Goal: Complete application form: Complete application form

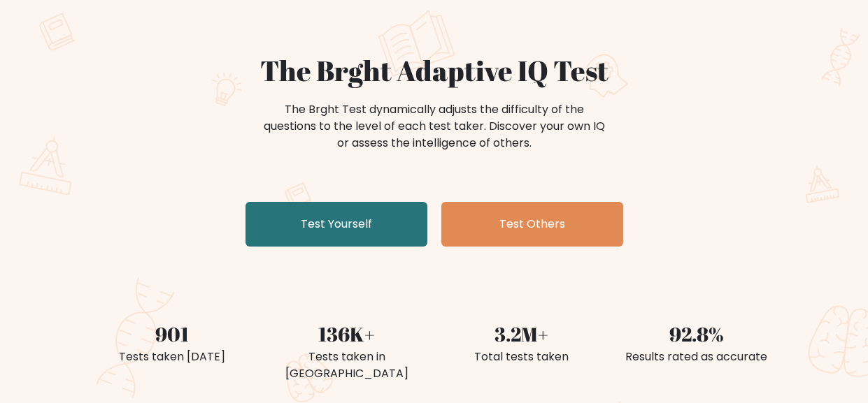
scroll to position [102, 0]
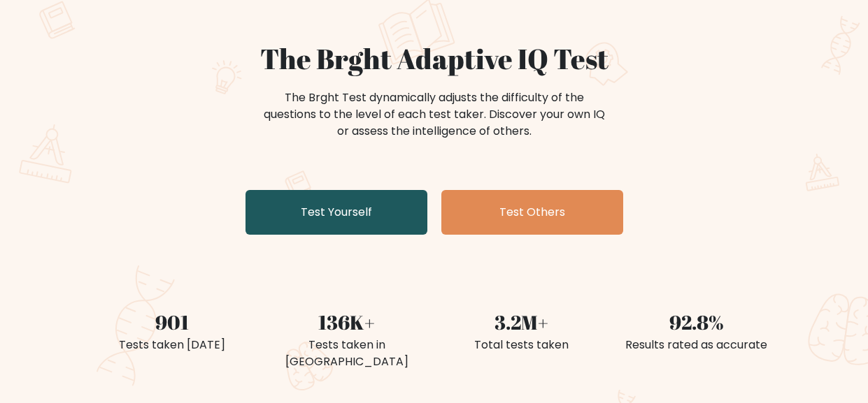
click at [392, 210] on link "Test Yourself" at bounding box center [336, 212] width 182 height 45
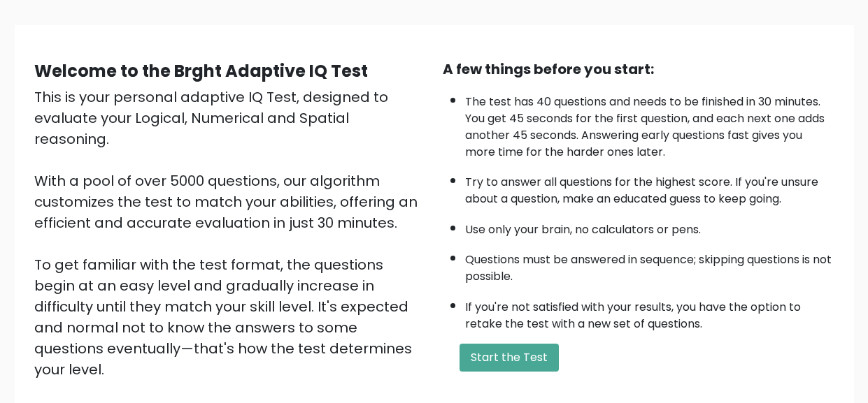
scroll to position [90, 0]
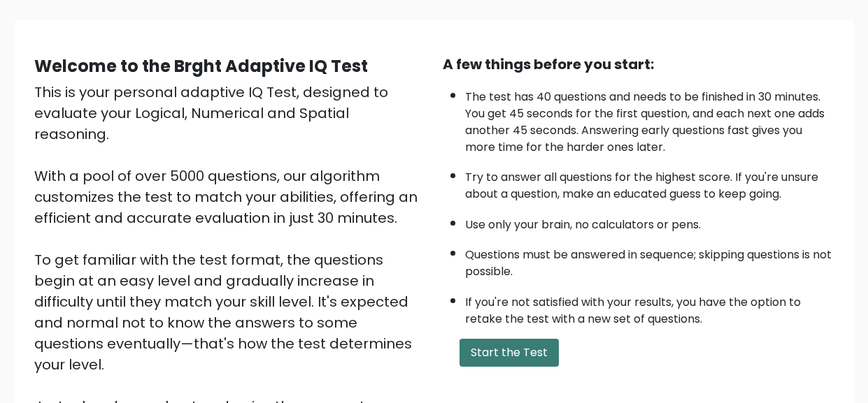
click at [497, 357] on button "Start the Test" at bounding box center [508, 353] width 99 height 28
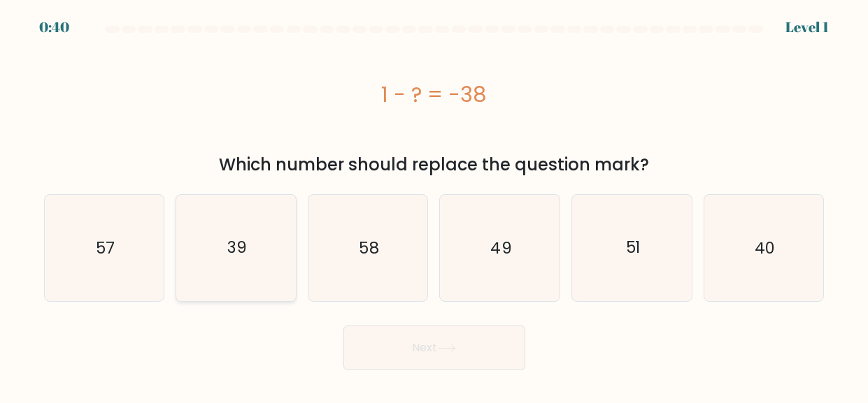
click at [251, 220] on icon "39" at bounding box center [236, 248] width 106 height 106
click at [434, 206] on input "b. 39" at bounding box center [434, 203] width 1 height 3
radio input "true"
click at [381, 337] on button "Next" at bounding box center [434, 348] width 182 height 45
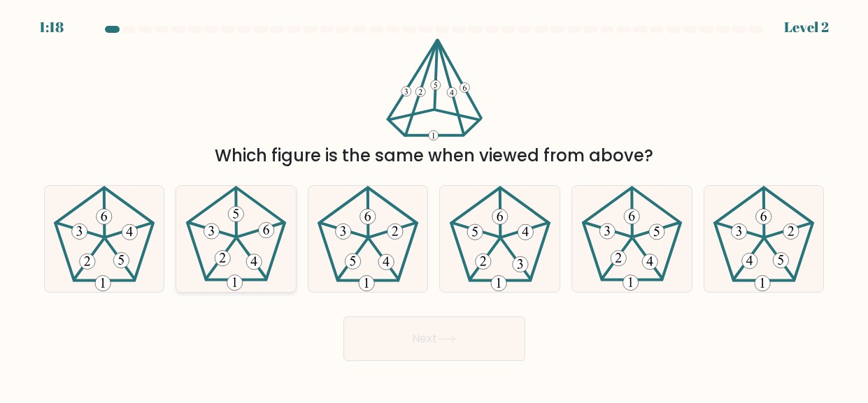
click at [261, 223] on icon at bounding box center [236, 239] width 106 height 106
click at [434, 206] on input "b." at bounding box center [434, 203] width 1 height 3
radio input "true"
click at [409, 324] on button "Next" at bounding box center [434, 339] width 182 height 45
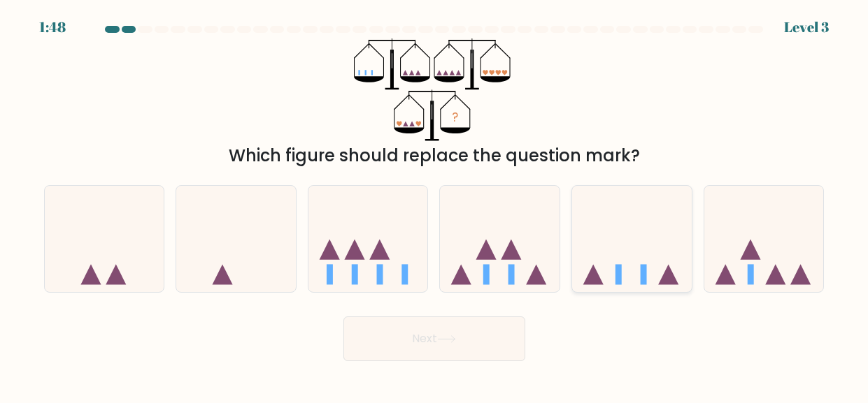
click at [617, 279] on rect at bounding box center [618, 275] width 6 height 20
click at [435, 206] on input "e." at bounding box center [434, 203] width 1 height 3
radio input "true"
click at [503, 322] on button "Next" at bounding box center [434, 339] width 182 height 45
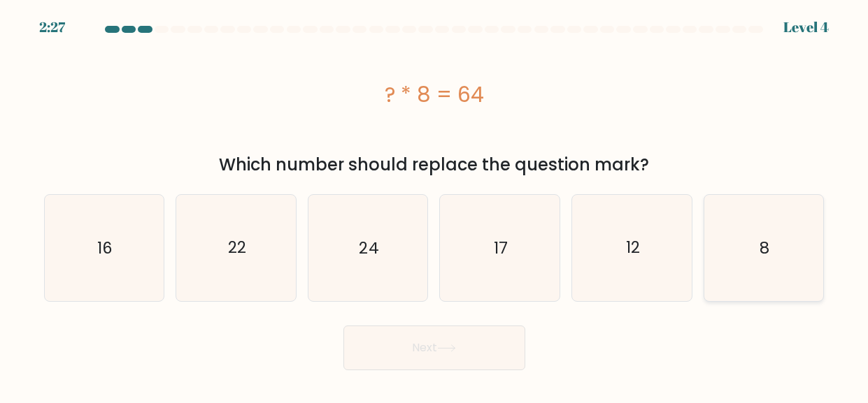
click at [737, 266] on icon "8" at bounding box center [763, 248] width 106 height 106
click at [435, 206] on input "f. 8" at bounding box center [434, 203] width 1 height 3
radio input "true"
click at [449, 345] on icon at bounding box center [446, 349] width 19 height 8
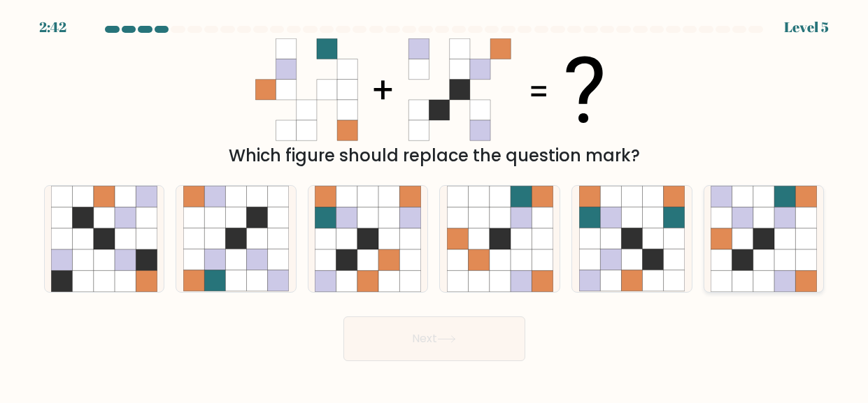
click at [731, 243] on icon at bounding box center [720, 239] width 21 height 21
click at [435, 206] on input "f." at bounding box center [434, 203] width 1 height 3
radio input "true"
click at [442, 331] on button "Next" at bounding box center [434, 339] width 182 height 45
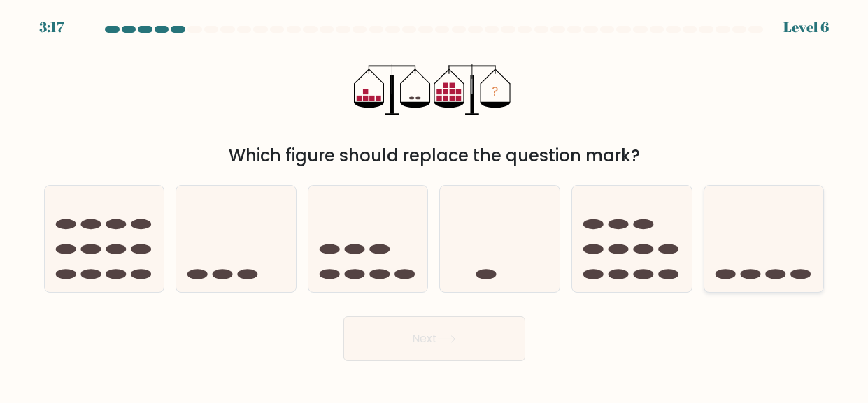
click at [734, 215] on icon at bounding box center [764, 238] width 120 height 99
click at [435, 206] on input "f." at bounding box center [434, 203] width 1 height 3
radio input "true"
click at [463, 348] on button "Next" at bounding box center [434, 339] width 182 height 45
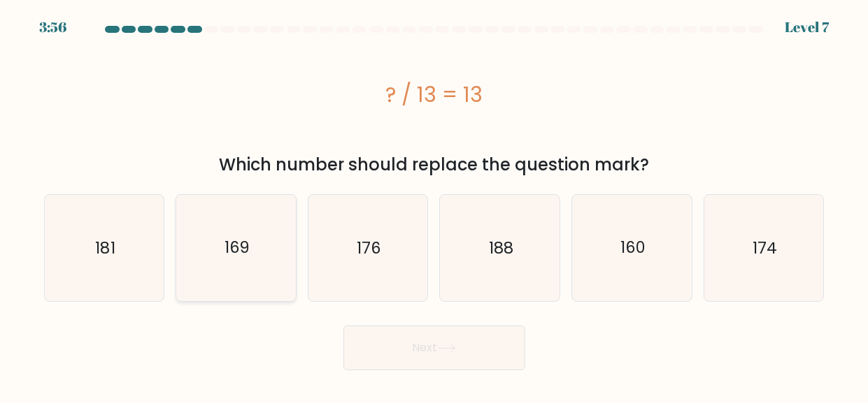
click at [240, 254] on text "169" at bounding box center [237, 248] width 26 height 22
click at [434, 206] on input "b. 169" at bounding box center [434, 203] width 1 height 3
radio input "true"
click at [371, 331] on button "Next" at bounding box center [434, 348] width 182 height 45
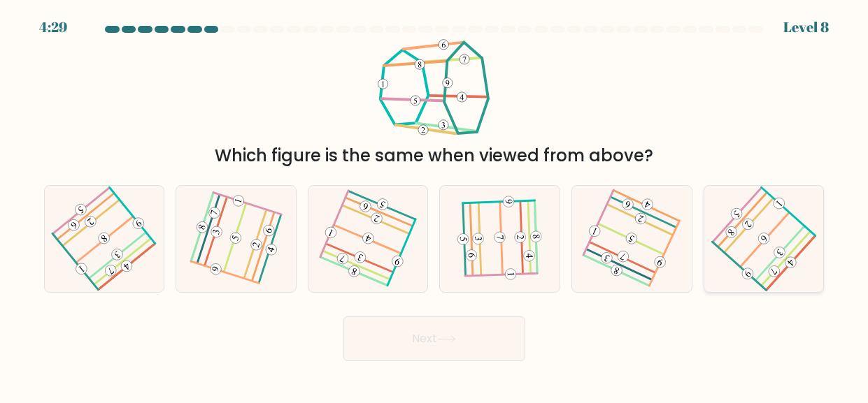
click at [744, 247] on icon at bounding box center [763, 238] width 85 height 85
click at [435, 206] on input "f." at bounding box center [434, 203] width 1 height 3
radio input "true"
click at [465, 322] on button "Next" at bounding box center [434, 339] width 182 height 45
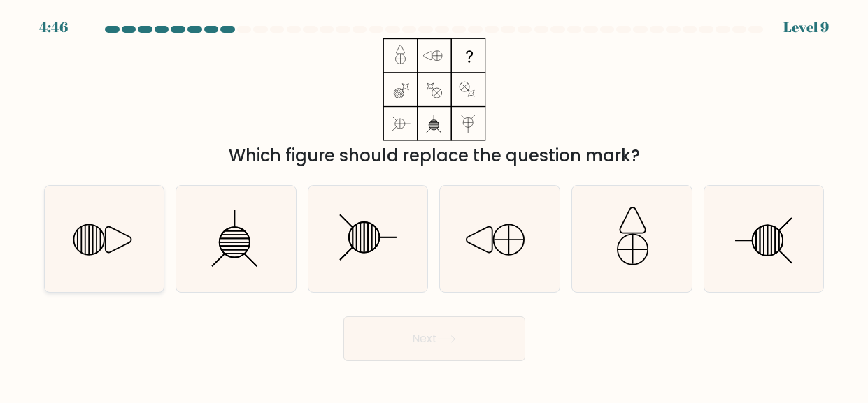
click at [96, 225] on icon at bounding box center [104, 239] width 106 height 106
click at [434, 206] on input "a." at bounding box center [434, 203] width 1 height 3
radio input "true"
click at [429, 336] on button "Next" at bounding box center [434, 339] width 182 height 45
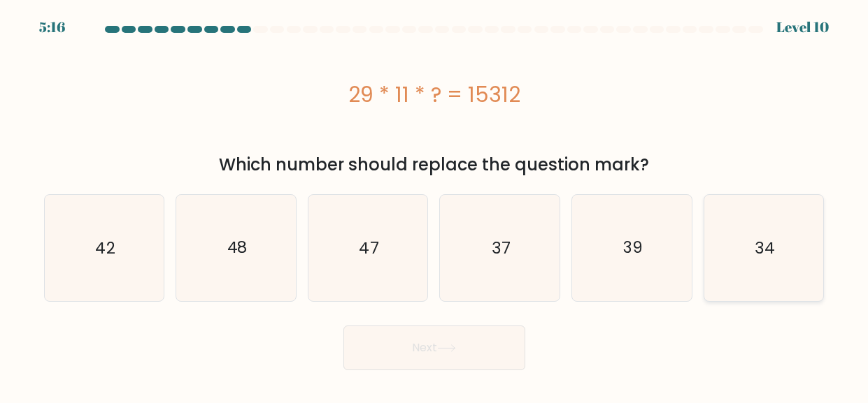
click at [777, 241] on icon "34" at bounding box center [763, 248] width 106 height 106
click at [435, 206] on input "f. 34" at bounding box center [434, 203] width 1 height 3
radio input "true"
click at [424, 336] on button "Next" at bounding box center [434, 348] width 182 height 45
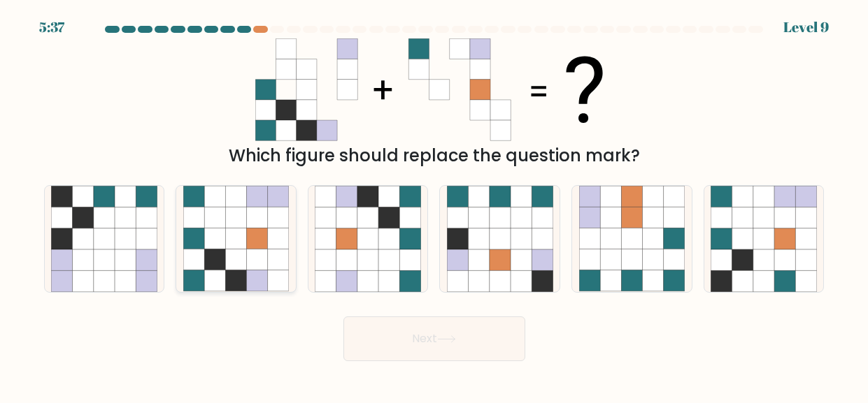
click at [200, 278] on icon at bounding box center [193, 281] width 21 height 21
click at [434, 206] on input "b." at bounding box center [434, 203] width 1 height 3
radio input "true"
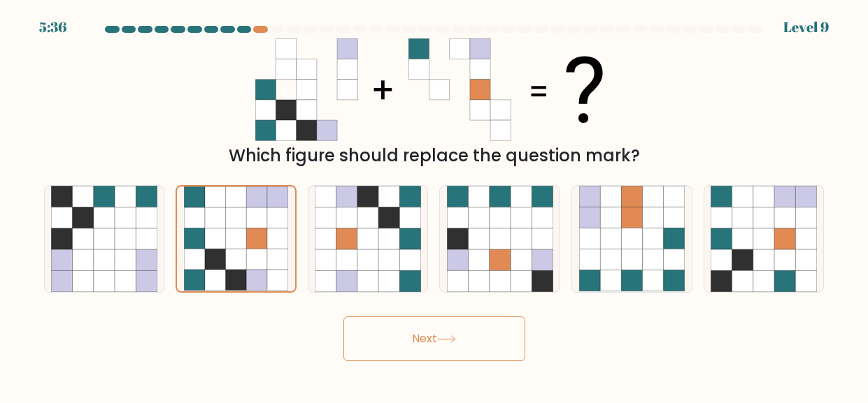
click at [472, 368] on body "5:36 Level 9" at bounding box center [434, 201] width 868 height 403
click at [444, 337] on icon at bounding box center [446, 340] width 19 height 8
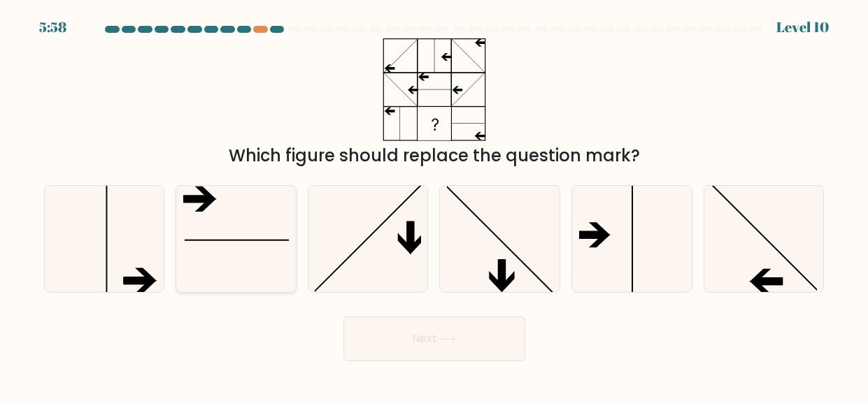
click at [250, 234] on icon at bounding box center [236, 239] width 106 height 106
click at [434, 206] on input "b." at bounding box center [434, 203] width 1 height 3
radio input "true"
click at [415, 336] on button "Next" at bounding box center [434, 339] width 182 height 45
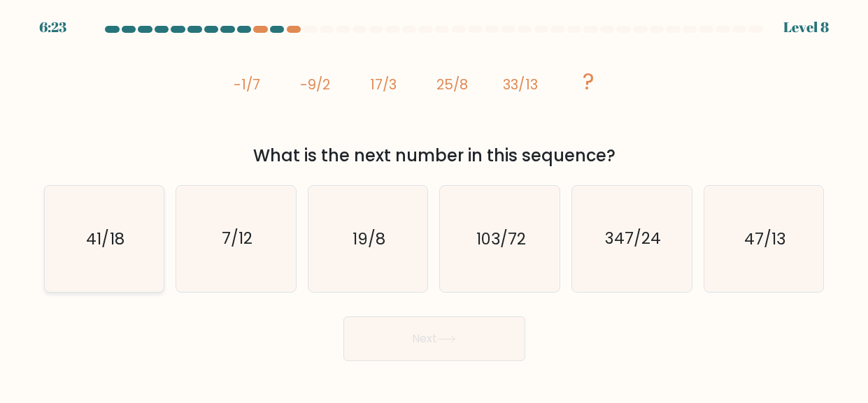
click at [147, 228] on icon "41/18" at bounding box center [104, 239] width 106 height 106
click at [434, 206] on input "a. 41/18" at bounding box center [434, 203] width 1 height 3
radio input "true"
click at [432, 351] on button "Next" at bounding box center [434, 339] width 182 height 45
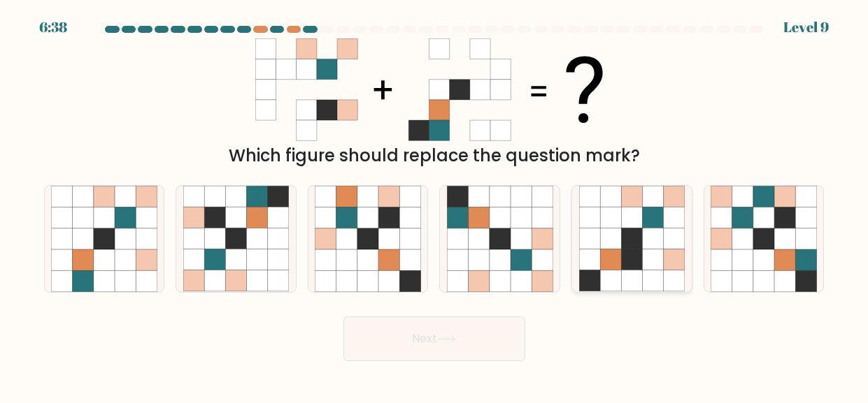
click at [630, 261] on icon at bounding box center [631, 260] width 21 height 21
click at [435, 206] on input "e." at bounding box center [434, 203] width 1 height 3
radio input "true"
click at [475, 345] on button "Next" at bounding box center [434, 339] width 182 height 45
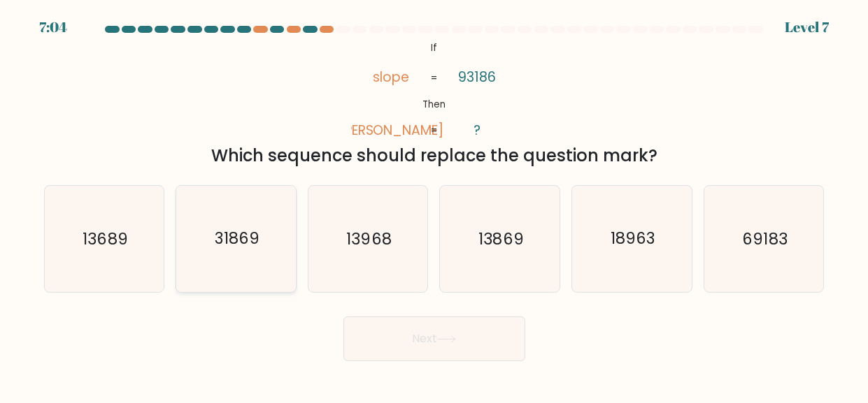
click at [238, 254] on icon "31869" at bounding box center [236, 239] width 106 height 106
click at [434, 206] on input "b. 31869" at bounding box center [434, 203] width 1 height 3
radio input "true"
click at [470, 354] on button "Next" at bounding box center [434, 339] width 182 height 45
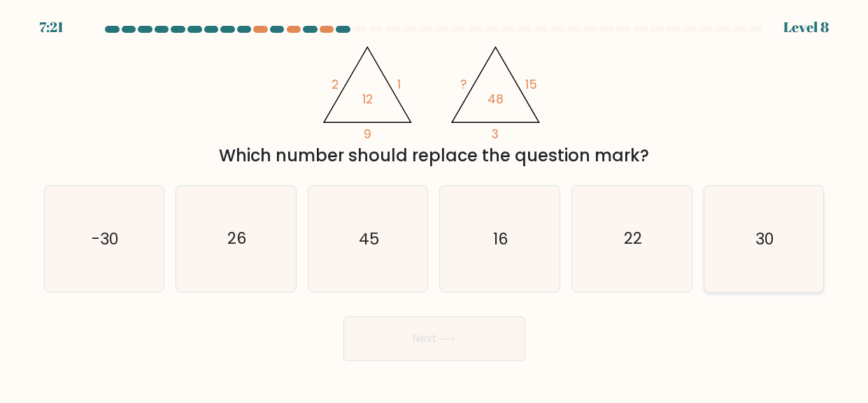
click at [742, 226] on icon "30" at bounding box center [763, 239] width 106 height 106
click at [435, 206] on input "f. 30" at bounding box center [434, 203] width 1 height 3
radio input "true"
click at [470, 339] on button "Next" at bounding box center [434, 339] width 182 height 45
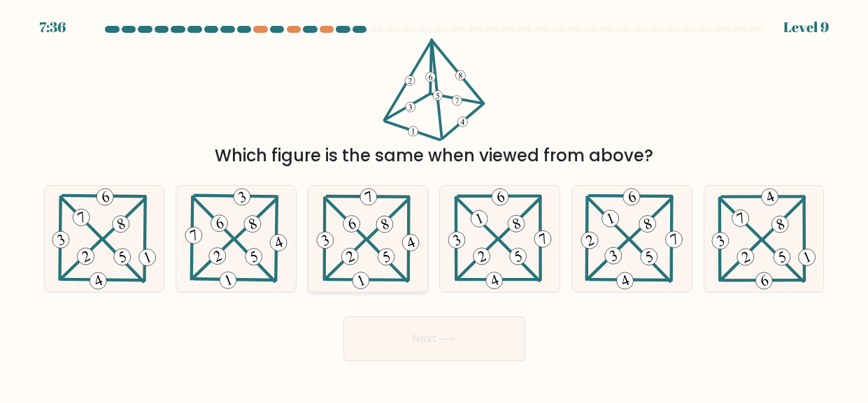
click at [353, 251] on 221 at bounding box center [350, 257] width 22 height 22
click at [434, 206] on input "c." at bounding box center [434, 203] width 1 height 3
radio input "true"
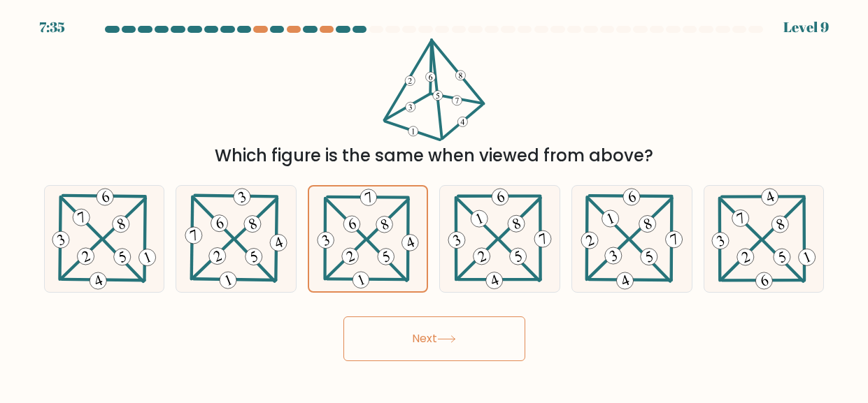
click at [431, 324] on button "Next" at bounding box center [434, 339] width 182 height 45
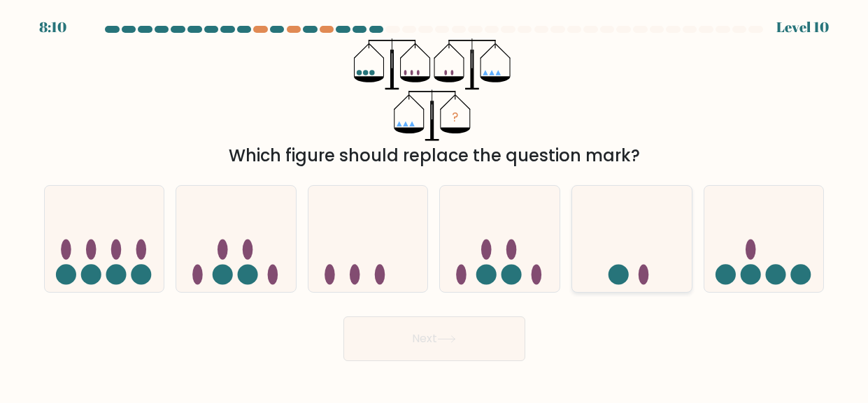
click at [628, 229] on icon at bounding box center [632, 238] width 120 height 99
click at [435, 206] on input "e." at bounding box center [434, 203] width 1 height 3
radio input "true"
click at [473, 350] on button "Next" at bounding box center [434, 339] width 182 height 45
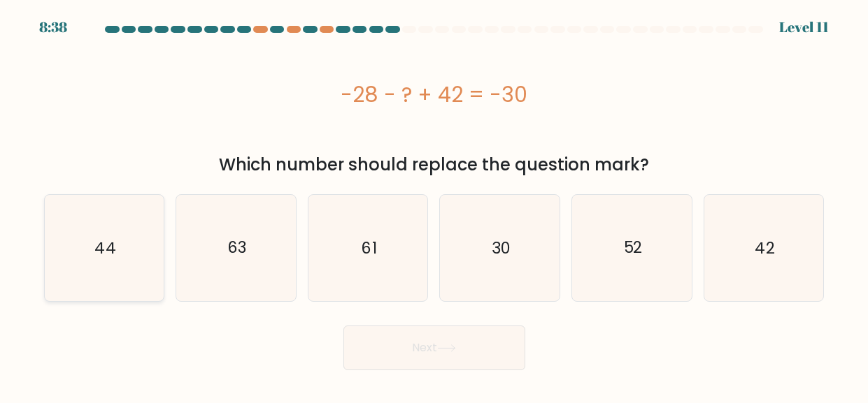
click at [89, 274] on icon "44" at bounding box center [104, 248] width 106 height 106
click at [434, 206] on input "a. 44" at bounding box center [434, 203] width 1 height 3
radio input "true"
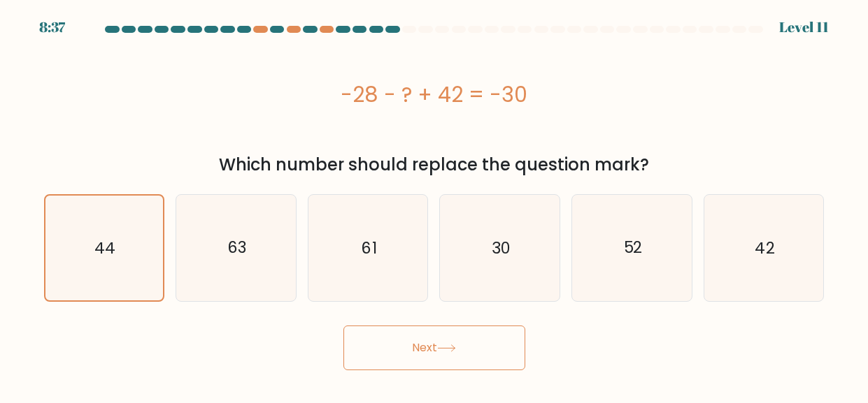
click at [366, 348] on button "Next" at bounding box center [434, 348] width 182 height 45
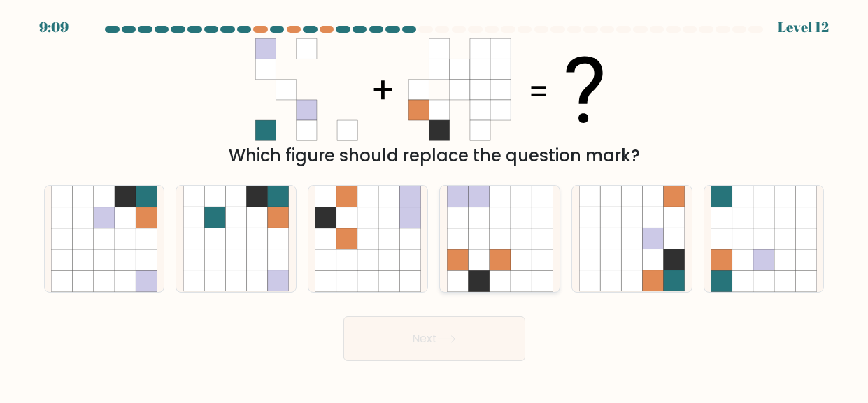
click at [486, 218] on icon at bounding box center [478, 217] width 21 height 21
click at [435, 206] on input "d." at bounding box center [434, 203] width 1 height 3
radio input "true"
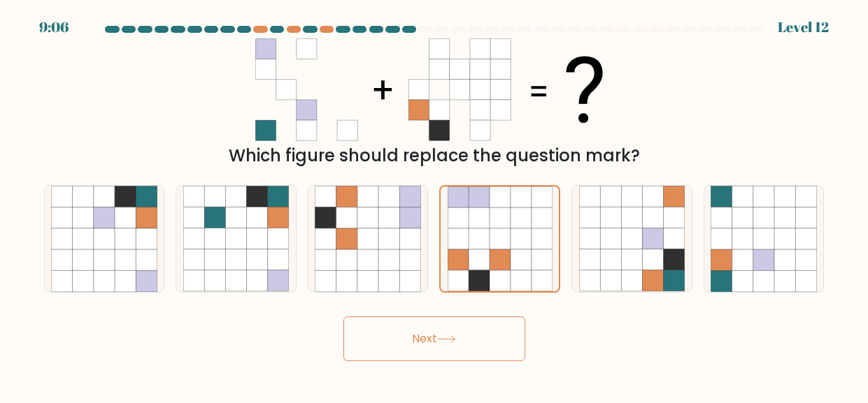
click at [417, 325] on button "Next" at bounding box center [434, 339] width 182 height 45
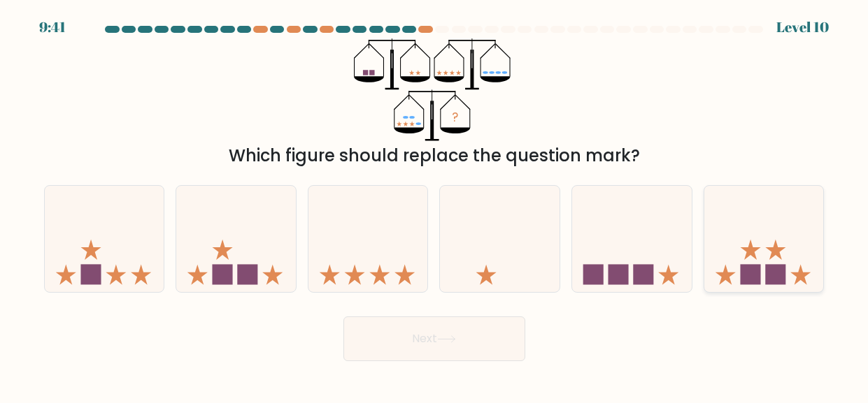
click at [727, 236] on icon at bounding box center [764, 238] width 120 height 99
click at [435, 206] on input "f." at bounding box center [434, 203] width 1 height 3
radio input "true"
click at [491, 342] on button "Next" at bounding box center [434, 339] width 182 height 45
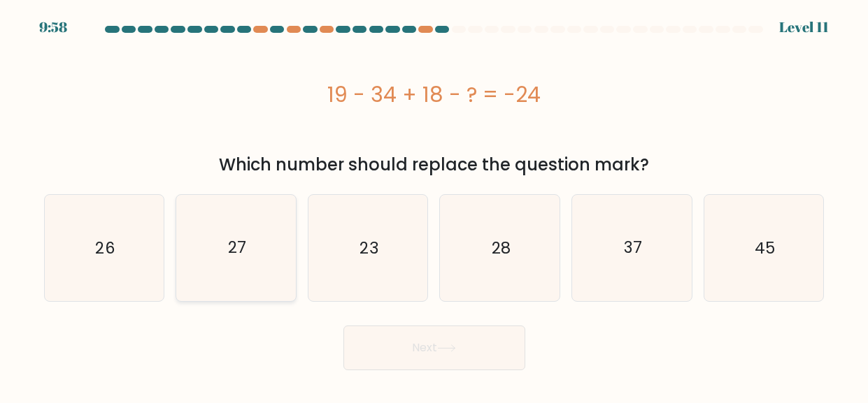
click at [256, 255] on icon "27" at bounding box center [236, 248] width 106 height 106
click at [434, 206] on input "b. 27" at bounding box center [434, 203] width 1 height 3
radio input "true"
click at [391, 345] on button "Next" at bounding box center [434, 348] width 182 height 45
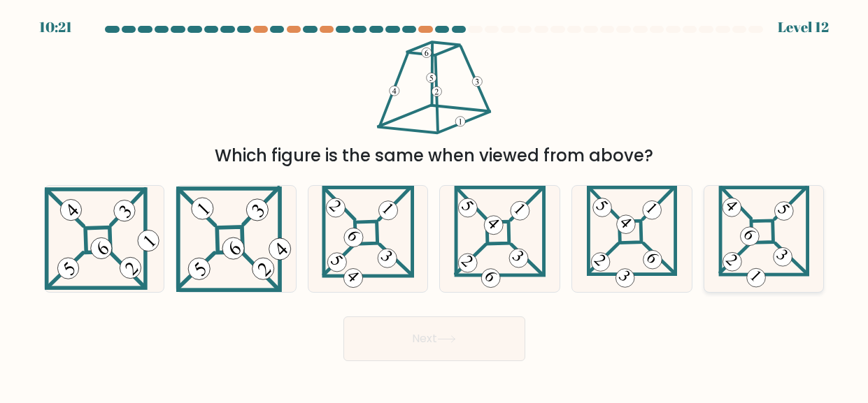
click at [735, 239] on icon at bounding box center [764, 239] width 92 height 106
click at [435, 206] on input "f." at bounding box center [434, 203] width 1 height 3
radio input "true"
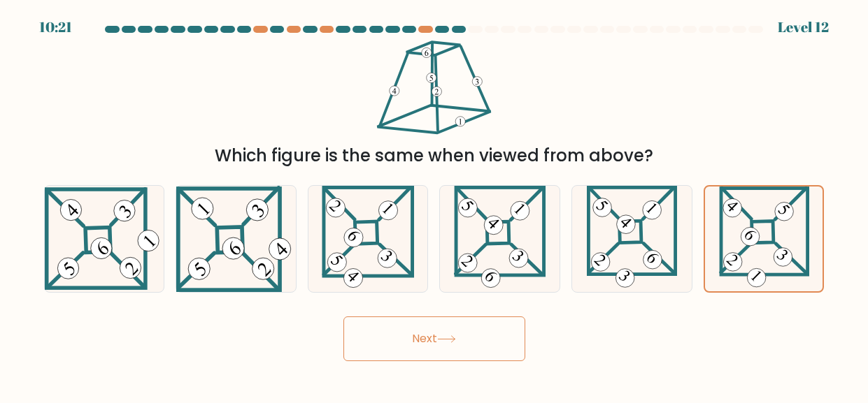
click at [468, 336] on button "Next" at bounding box center [434, 339] width 182 height 45
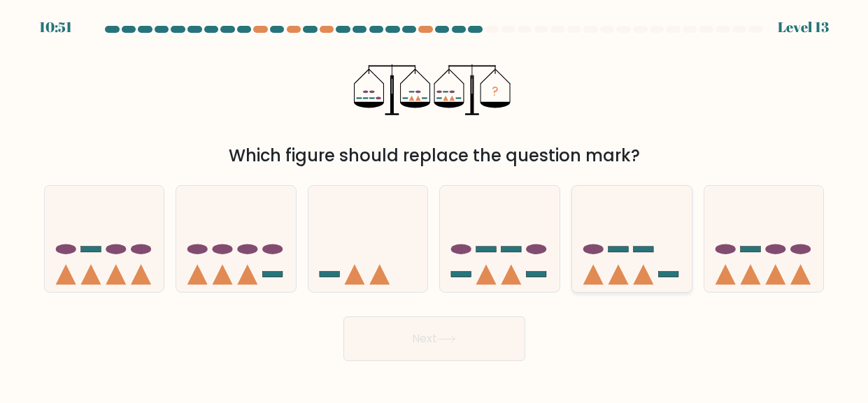
click at [596, 249] on ellipse at bounding box center [593, 250] width 20 height 10
click at [435, 206] on input "e." at bounding box center [434, 203] width 1 height 3
radio input "true"
click at [438, 345] on button "Next" at bounding box center [434, 339] width 182 height 45
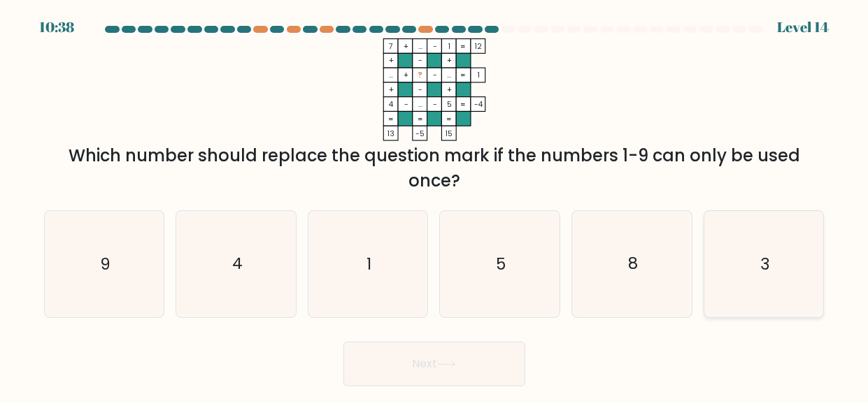
click at [758, 282] on icon "3" at bounding box center [763, 264] width 106 height 106
click at [435, 206] on input "f. 3" at bounding box center [434, 203] width 1 height 3
radio input "true"
click at [510, 360] on button "Next" at bounding box center [434, 364] width 182 height 45
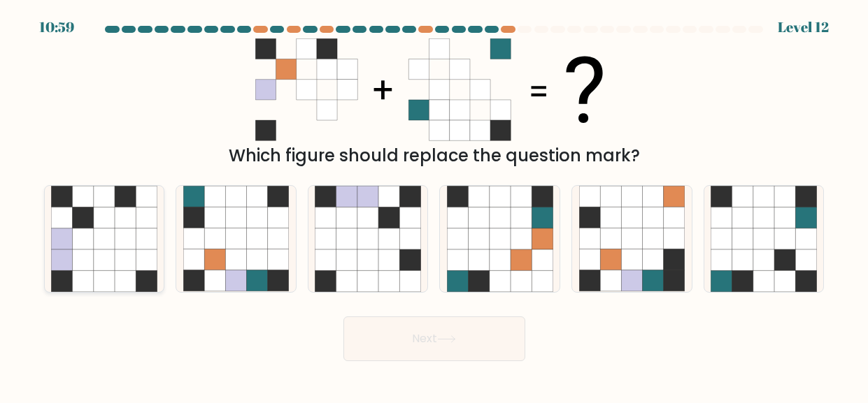
click at [99, 236] on icon at bounding box center [104, 239] width 21 height 21
click at [434, 206] on input "a." at bounding box center [434, 203] width 1 height 3
radio input "true"
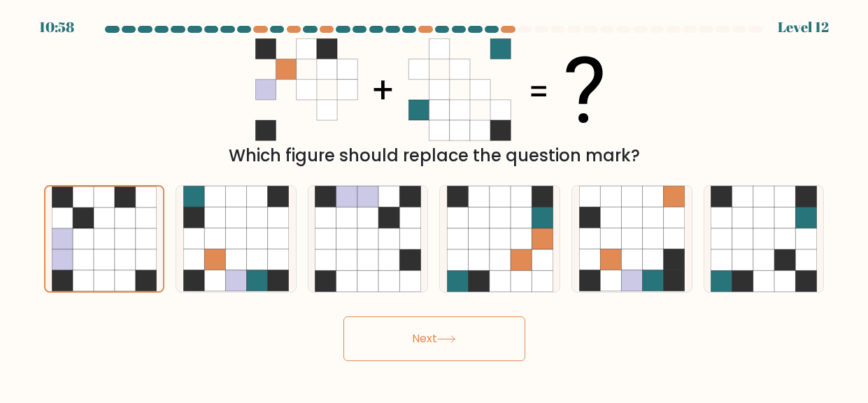
click at [382, 342] on button "Next" at bounding box center [434, 339] width 182 height 45
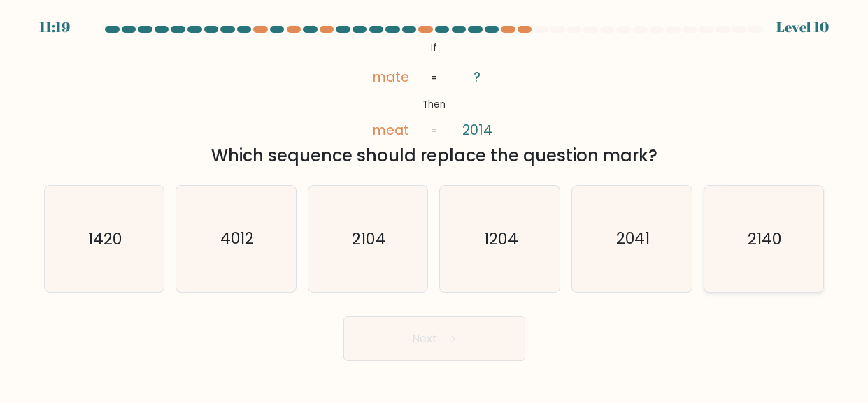
click at [772, 249] on text "2140" at bounding box center [764, 238] width 34 height 22
click at [435, 206] on input "f. 2140" at bounding box center [434, 203] width 1 height 3
radio input "true"
click at [438, 354] on button "Next" at bounding box center [434, 339] width 182 height 45
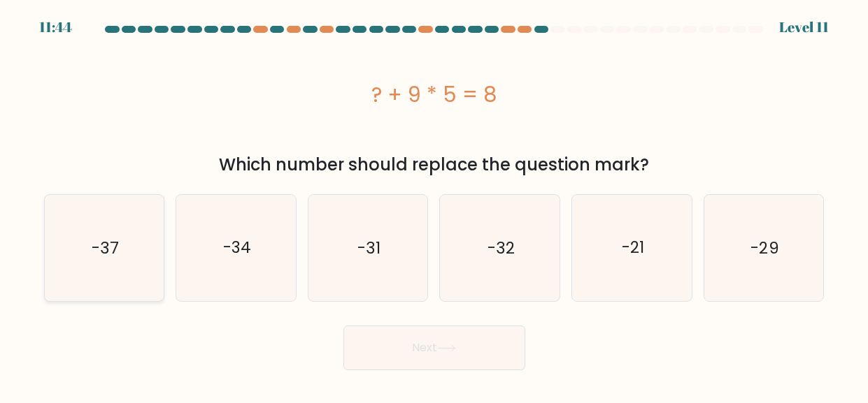
click at [101, 236] on icon "-37" at bounding box center [104, 248] width 106 height 106
click at [434, 206] on input "a. -37" at bounding box center [434, 203] width 1 height 3
radio input "true"
click at [427, 343] on button "Next" at bounding box center [434, 348] width 182 height 45
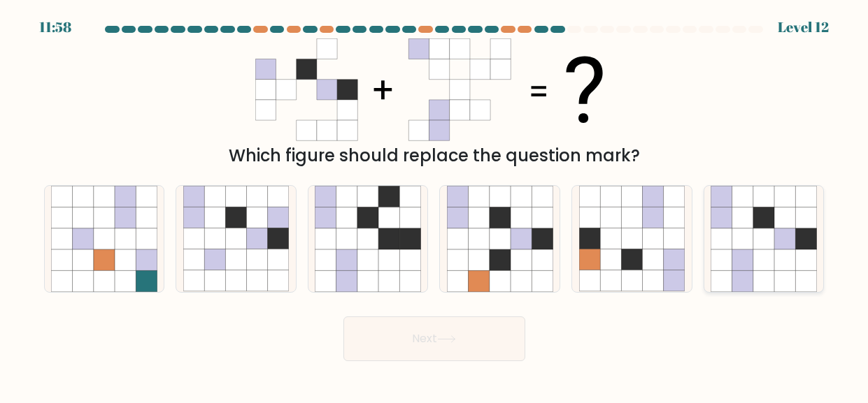
click at [775, 222] on icon at bounding box center [784, 217] width 21 height 21
click at [435, 206] on input "f." at bounding box center [434, 203] width 1 height 3
radio input "true"
click at [394, 347] on button "Next" at bounding box center [434, 339] width 182 height 45
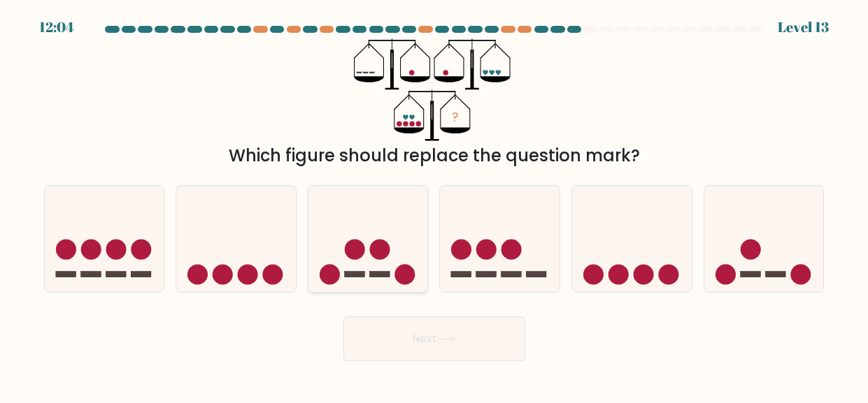
click at [373, 271] on icon at bounding box center [368, 238] width 120 height 99
click at [434, 206] on input "c." at bounding box center [434, 203] width 1 height 3
radio input "true"
click at [398, 343] on button "Next" at bounding box center [434, 339] width 182 height 45
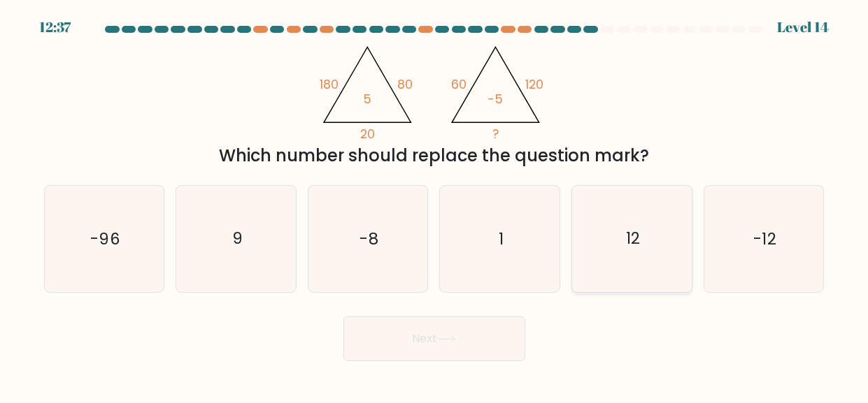
click at [652, 260] on icon "12" at bounding box center [632, 239] width 106 height 106
click at [435, 206] on input "e. 12" at bounding box center [434, 203] width 1 height 3
radio input "true"
click at [503, 330] on button "Next" at bounding box center [434, 339] width 182 height 45
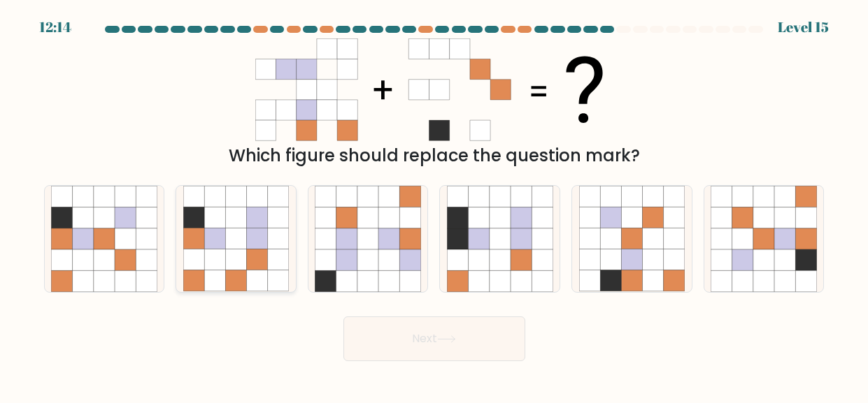
click at [220, 252] on icon at bounding box center [214, 260] width 21 height 21
click at [434, 206] on input "b." at bounding box center [434, 203] width 1 height 3
radio input "true"
click at [471, 333] on button "Next" at bounding box center [434, 339] width 182 height 45
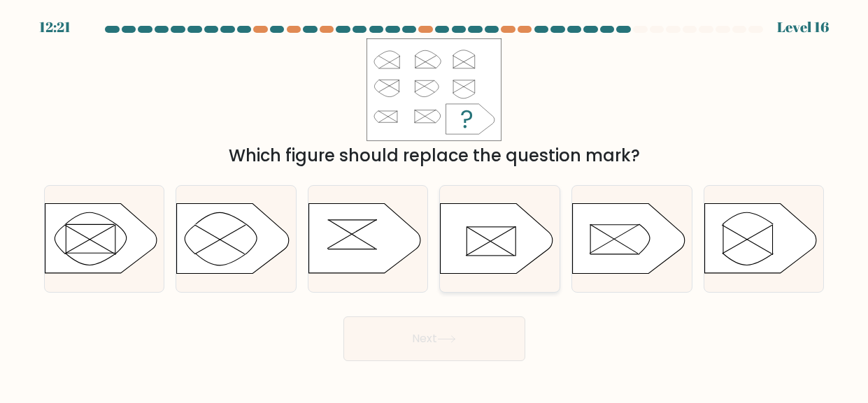
click at [496, 233] on icon at bounding box center [496, 239] width 112 height 70
click at [435, 206] on input "d." at bounding box center [434, 203] width 1 height 3
radio input "true"
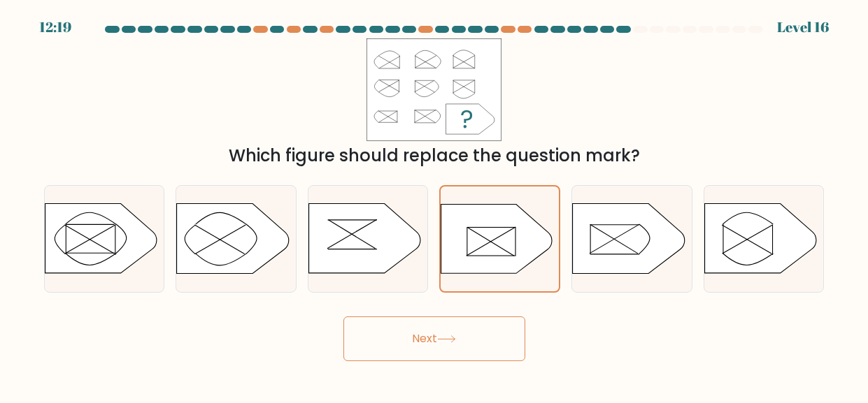
click at [442, 326] on button "Next" at bounding box center [434, 339] width 182 height 45
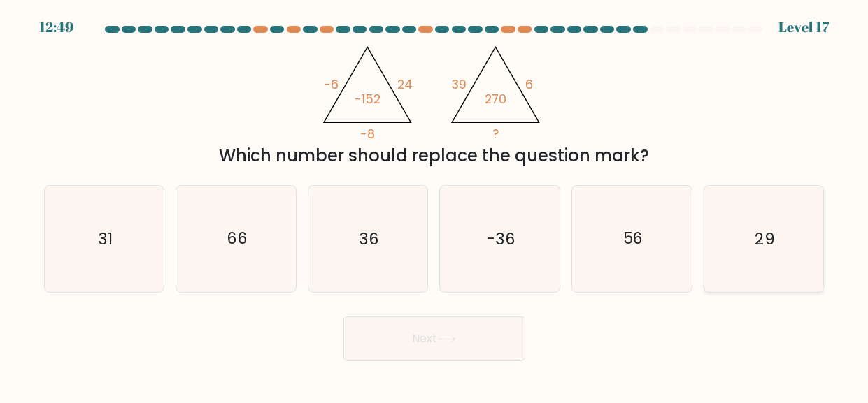
click at [803, 213] on icon "29" at bounding box center [763, 239] width 106 height 106
click at [435, 206] on input "f. 29" at bounding box center [434, 203] width 1 height 3
radio input "true"
click at [459, 343] on button "Next" at bounding box center [434, 339] width 182 height 45
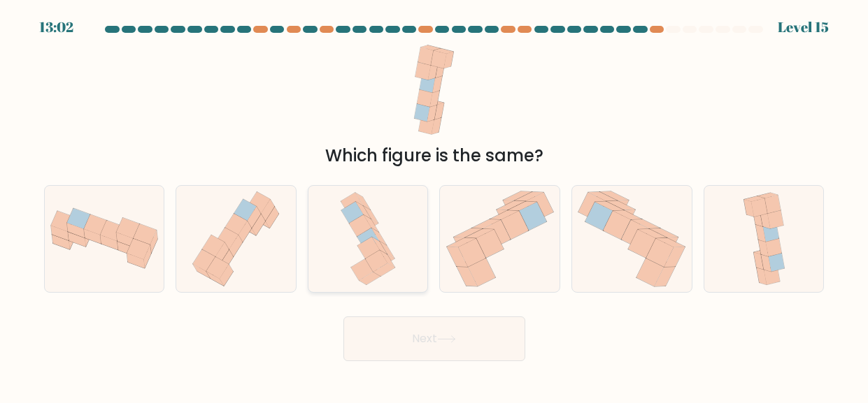
click at [368, 249] on icon at bounding box center [368, 248] width 22 height 22
click at [434, 206] on input "c." at bounding box center [434, 203] width 1 height 3
radio input "true"
click at [433, 346] on button "Next" at bounding box center [434, 339] width 182 height 45
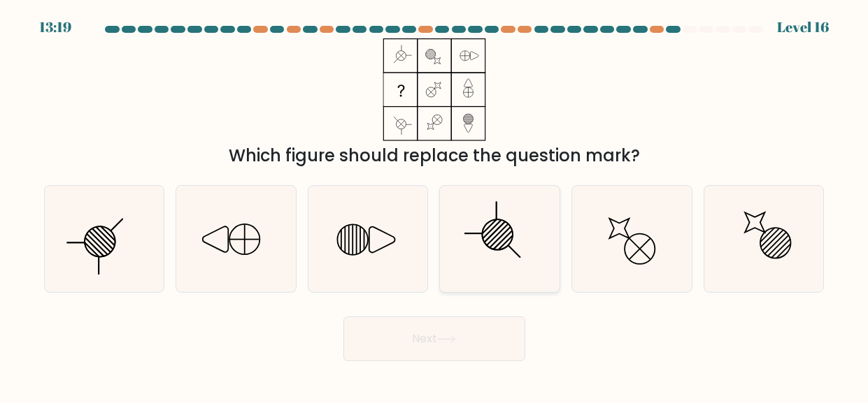
click at [489, 275] on icon at bounding box center [500, 239] width 106 height 106
click at [435, 206] on input "d." at bounding box center [434, 203] width 1 height 3
radio input "true"
click at [467, 339] on button "Next" at bounding box center [434, 339] width 182 height 45
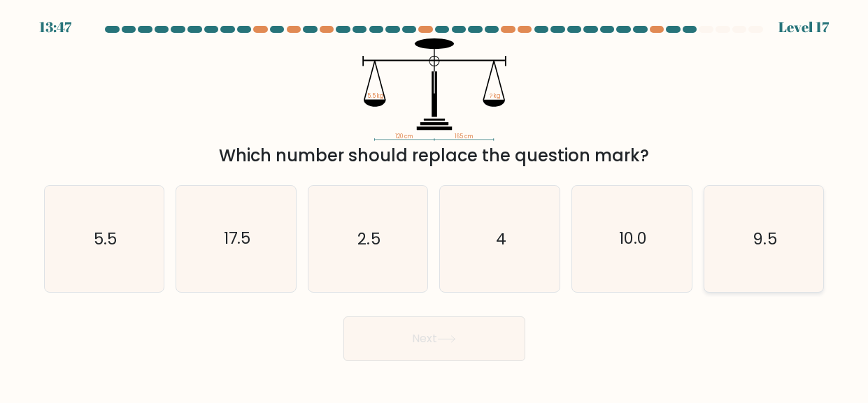
click at [728, 250] on icon "9.5" at bounding box center [763, 239] width 106 height 106
click at [435, 206] on input "f. 9.5" at bounding box center [434, 203] width 1 height 3
radio input "true"
click at [481, 323] on button "Next" at bounding box center [434, 339] width 182 height 45
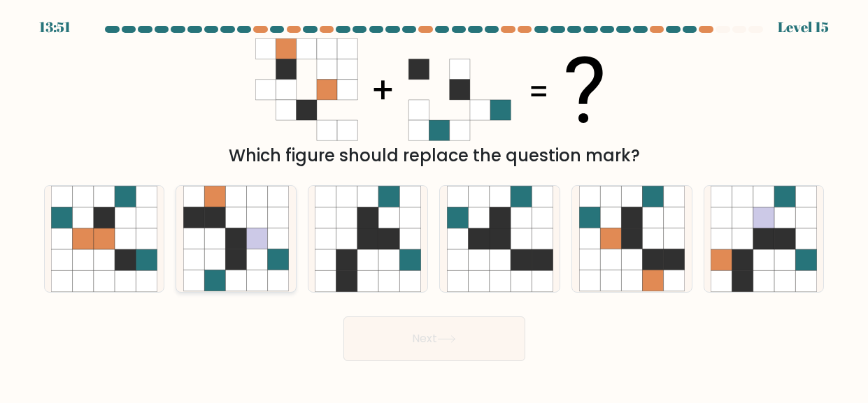
click at [203, 215] on icon at bounding box center [193, 217] width 21 height 21
click at [434, 206] on input "b." at bounding box center [434, 203] width 1 height 3
radio input "true"
click at [419, 328] on button "Next" at bounding box center [434, 339] width 182 height 45
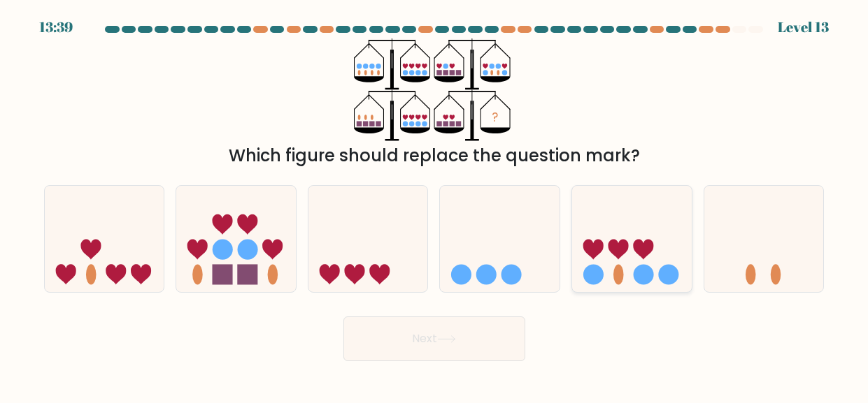
click at [627, 238] on icon at bounding box center [632, 238] width 120 height 99
click at [435, 206] on input "e." at bounding box center [434, 203] width 1 height 3
radio input "true"
click at [476, 331] on button "Next" at bounding box center [434, 339] width 182 height 45
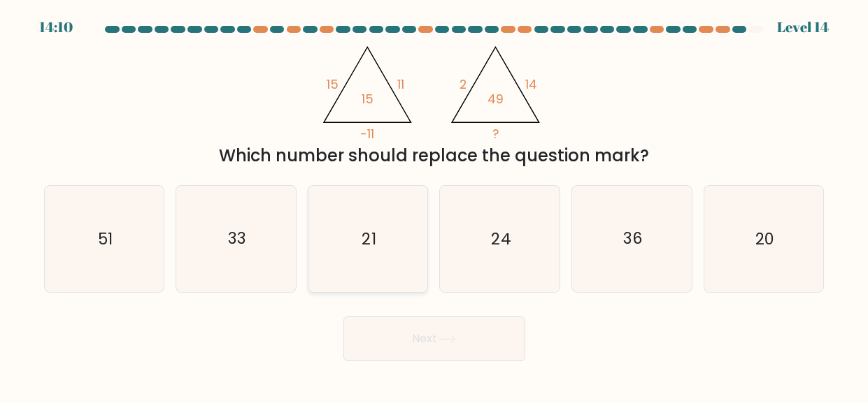
click at [334, 239] on icon "21" at bounding box center [368, 239] width 106 height 106
click at [434, 206] on input "c. 21" at bounding box center [434, 203] width 1 height 3
radio input "true"
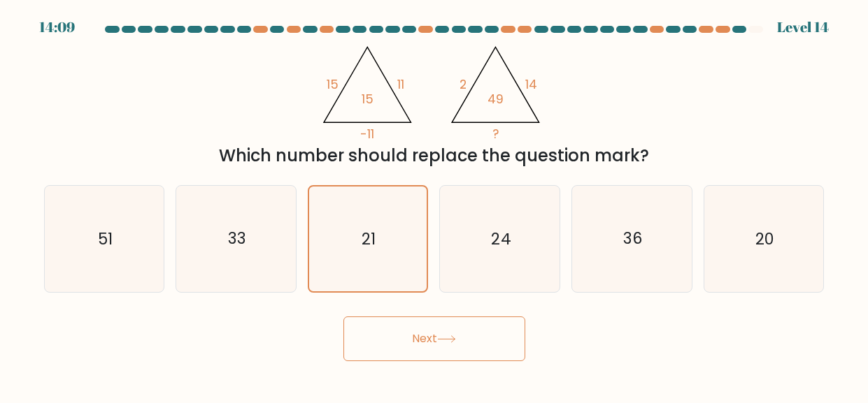
click at [387, 333] on button "Next" at bounding box center [434, 339] width 182 height 45
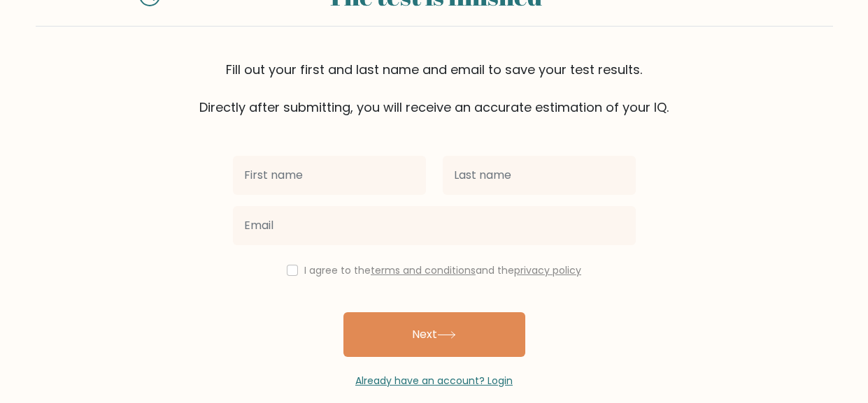
scroll to position [87, 0]
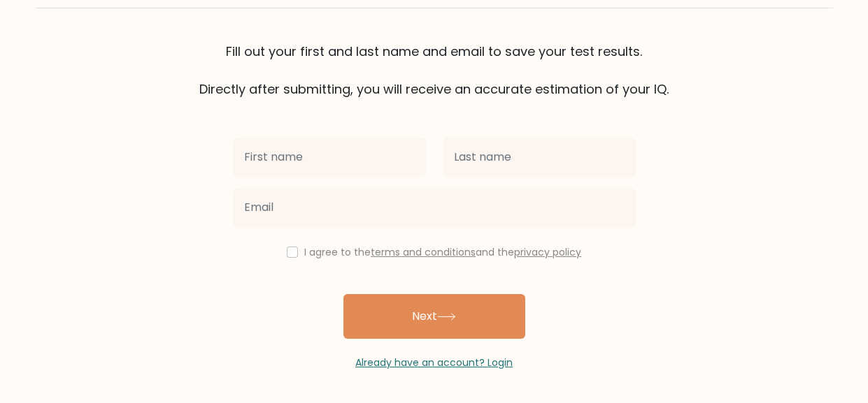
click at [380, 154] on input "text" at bounding box center [329, 157] width 193 height 39
type input "Casey"
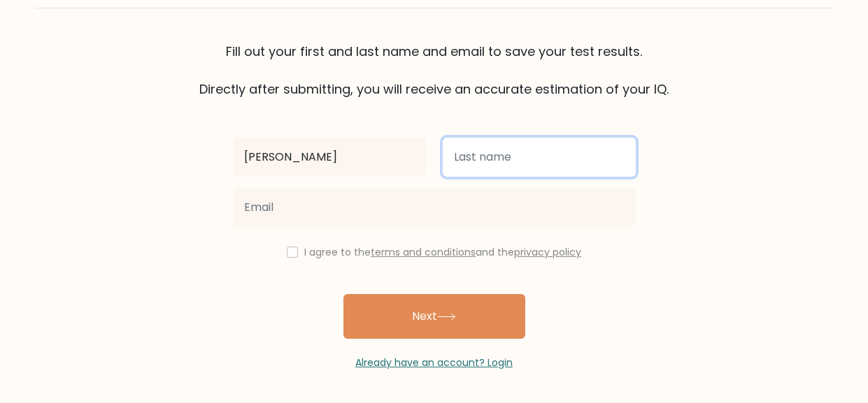
click at [518, 164] on input "text" at bounding box center [538, 157] width 193 height 39
type input "Rawlinson"
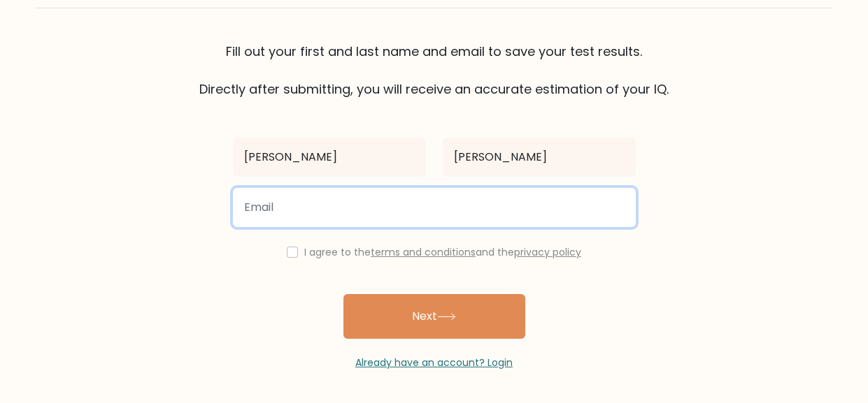
click at [463, 206] on input "email" at bounding box center [434, 207] width 403 height 39
type input "caseyarawlinson@gmail.com"
